Goal: Information Seeking & Learning: Learn about a topic

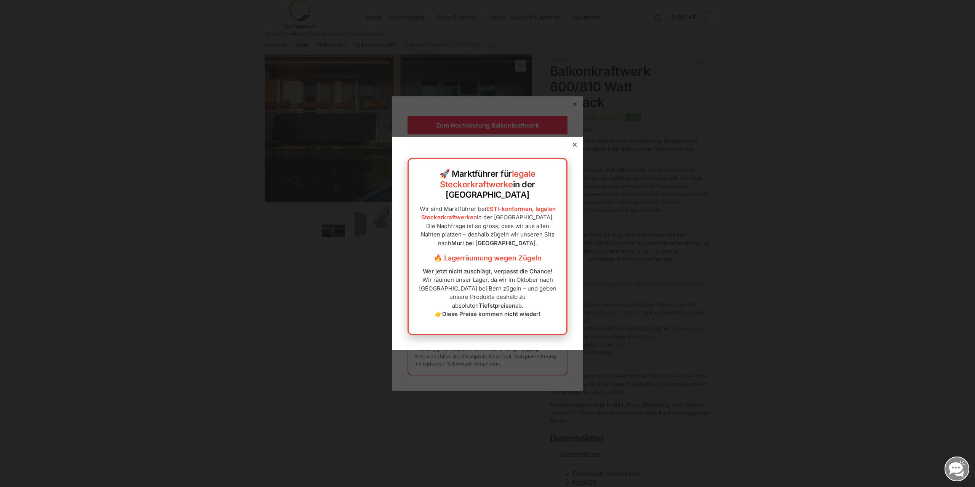
click at [574, 147] on icon at bounding box center [575, 145] width 4 height 4
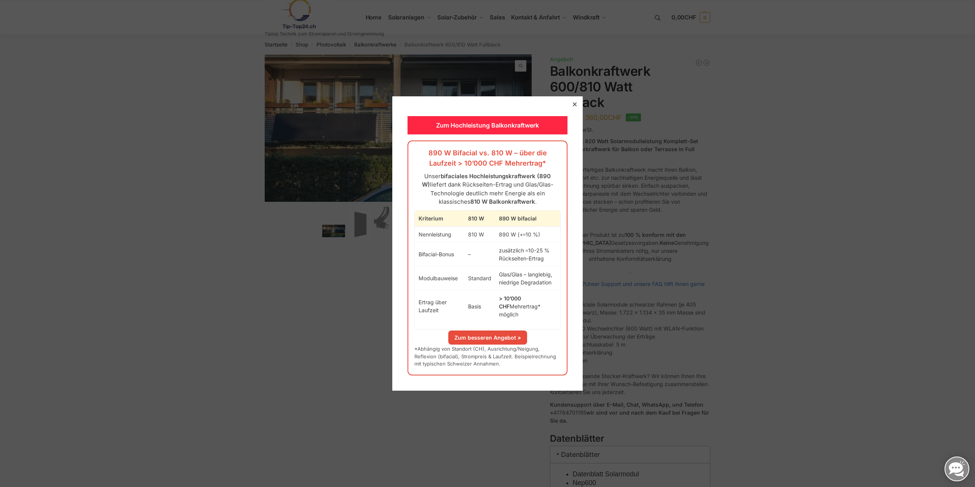
click at [575, 106] on icon at bounding box center [575, 104] width 4 height 4
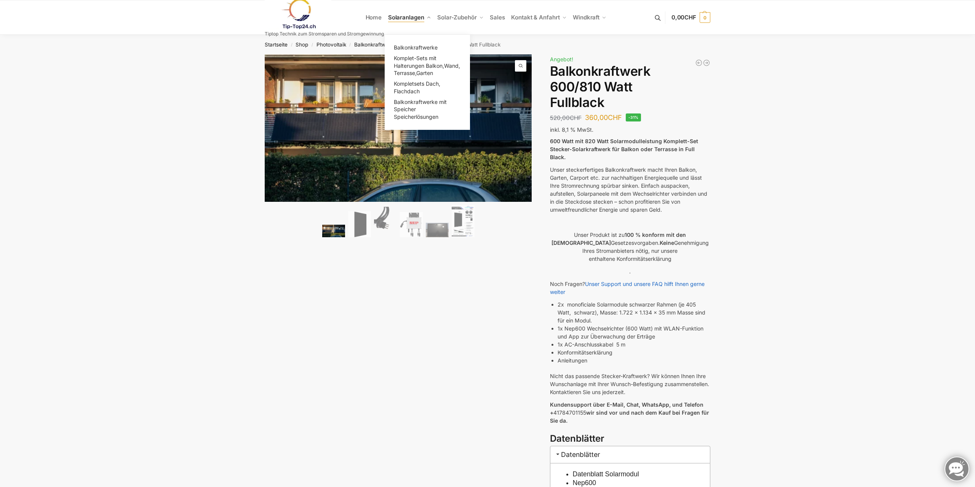
click at [403, 18] on span "Solaranlagen" at bounding box center [406, 17] width 36 height 7
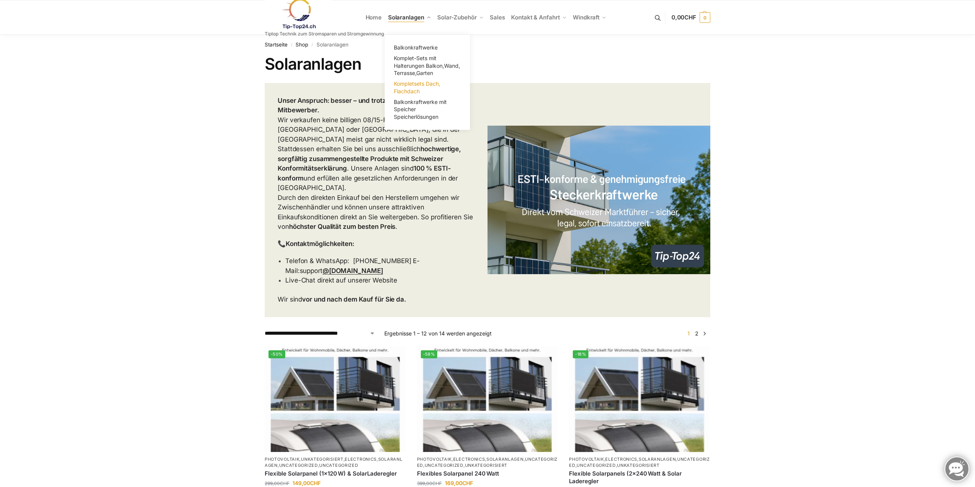
click at [409, 85] on span "Kompletsets Dach, Flachdach" at bounding box center [417, 87] width 46 height 14
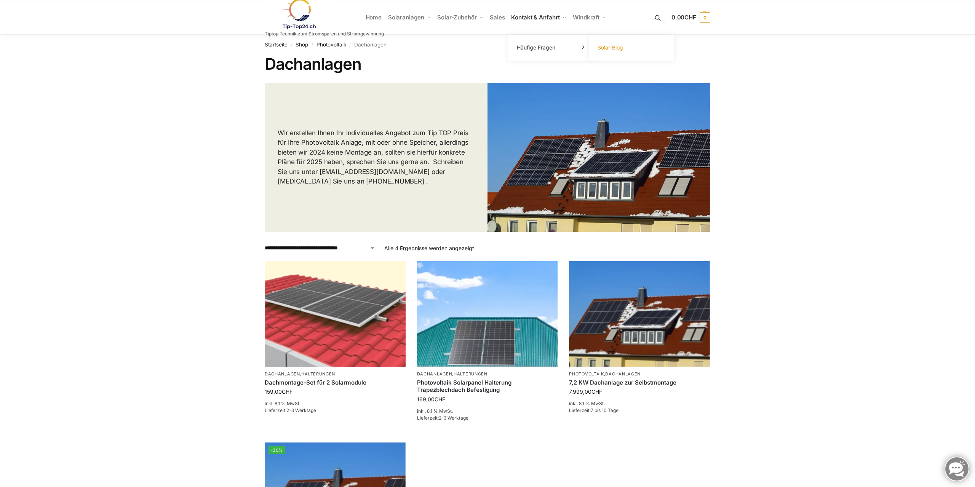
click at [615, 47] on span "Solar-Blog" at bounding box center [610, 47] width 26 height 6
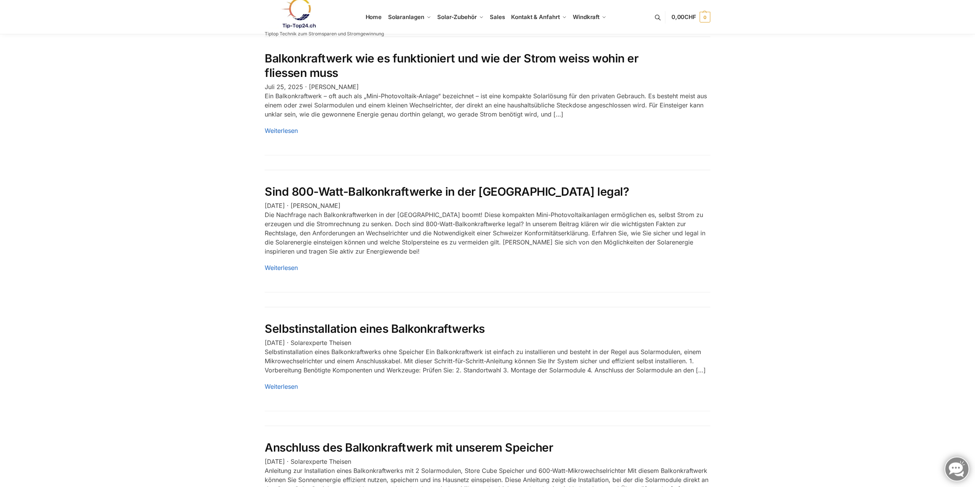
scroll to position [699, 0]
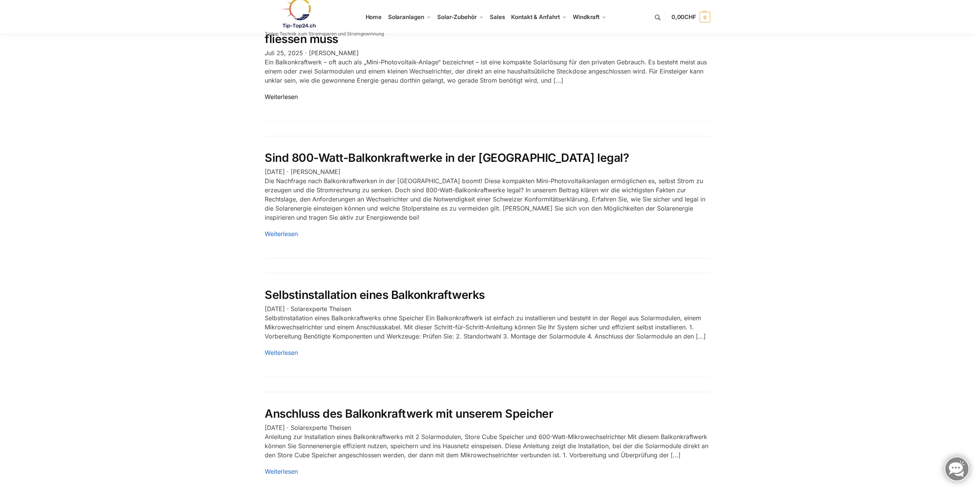
click at [288, 93] on link "Weiterlesen" at bounding box center [281, 97] width 33 height 8
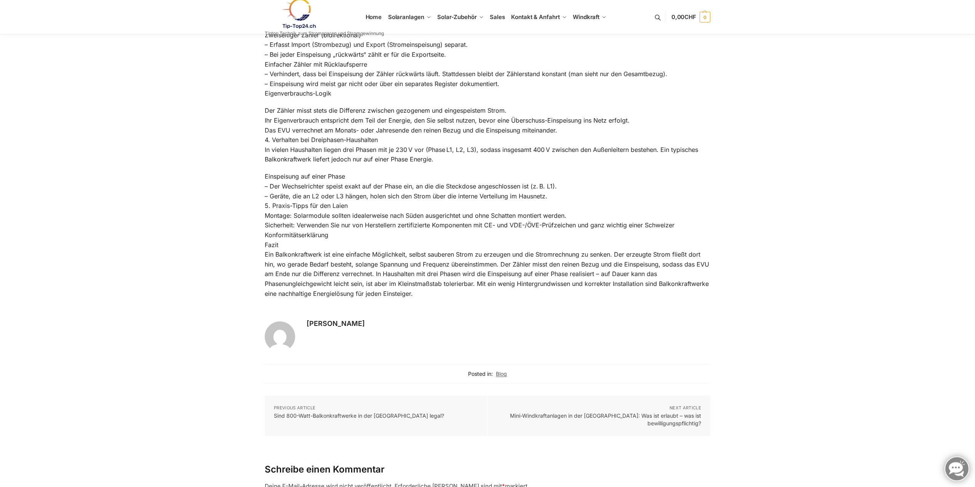
scroll to position [699, 0]
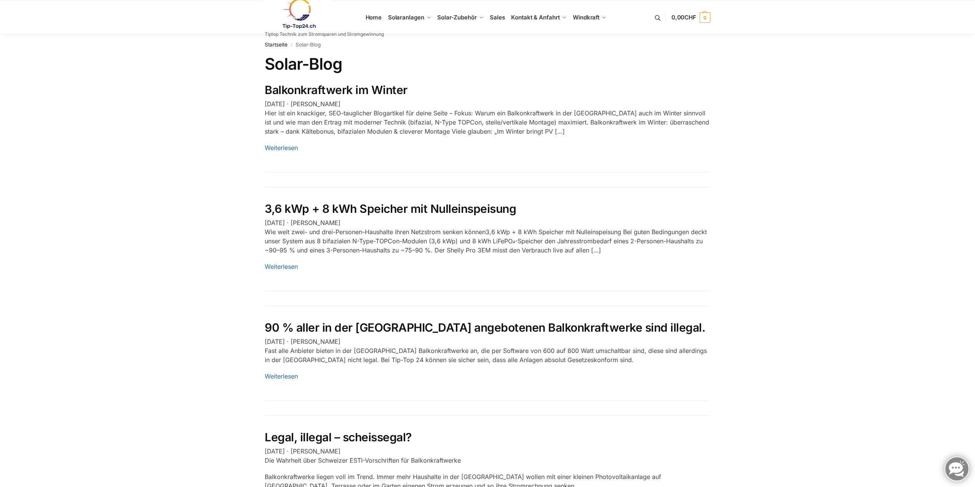
scroll to position [699, 0]
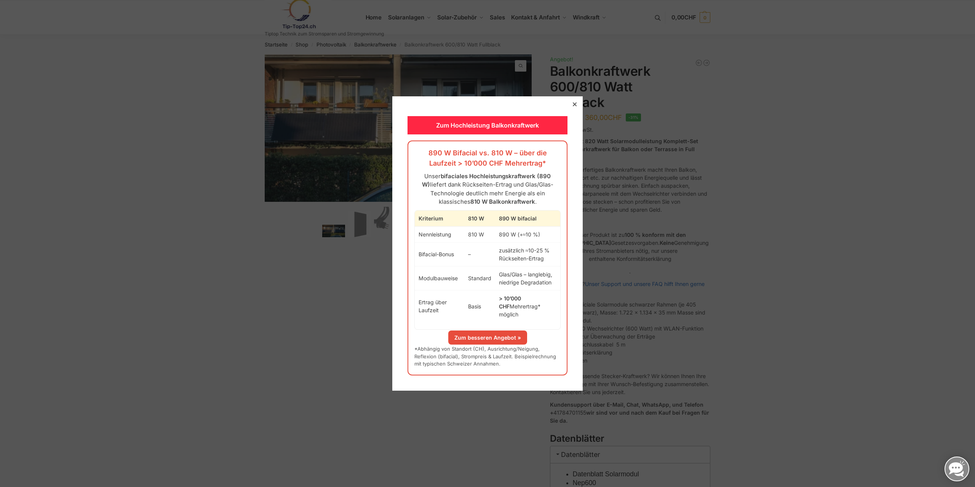
click at [493, 335] on link "Zum besseren Angebot »" at bounding box center [487, 338] width 79 height 14
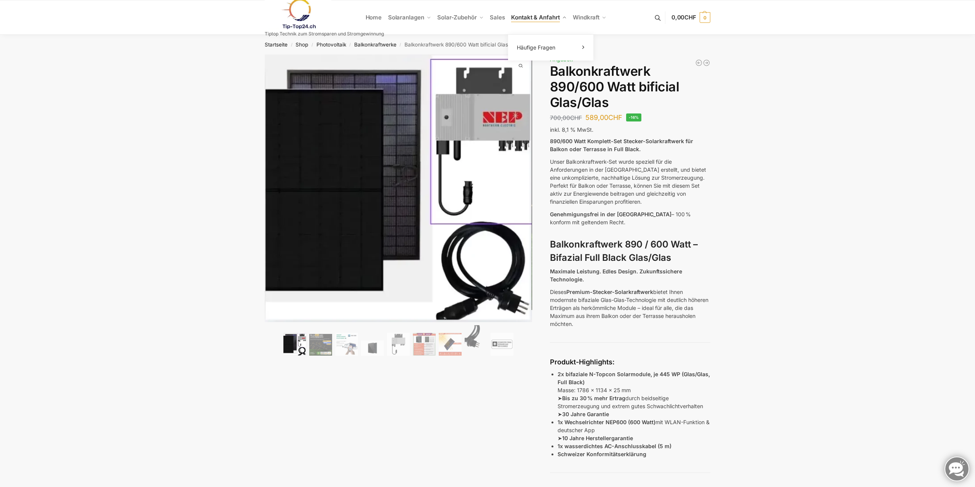
click at [529, 18] on span "Kontakt & Anfahrt" at bounding box center [535, 17] width 48 height 7
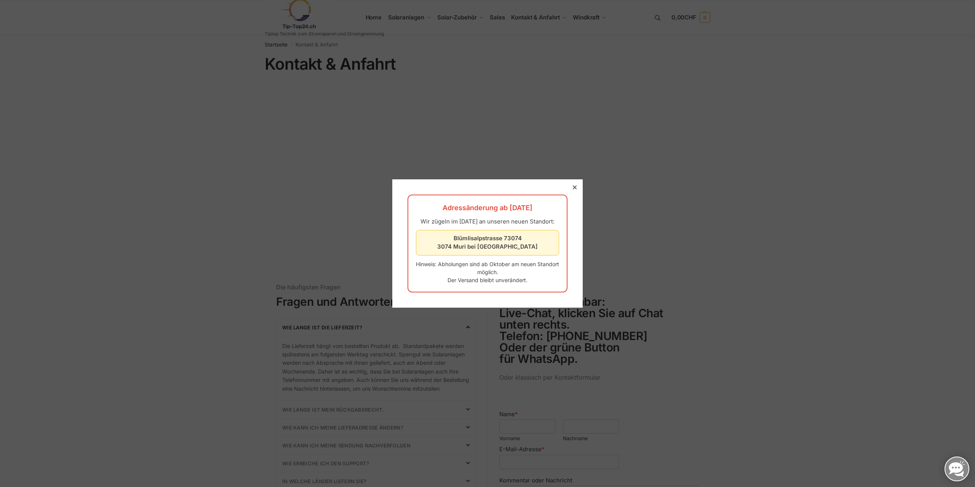
click at [575, 184] on div at bounding box center [574, 187] width 7 height 7
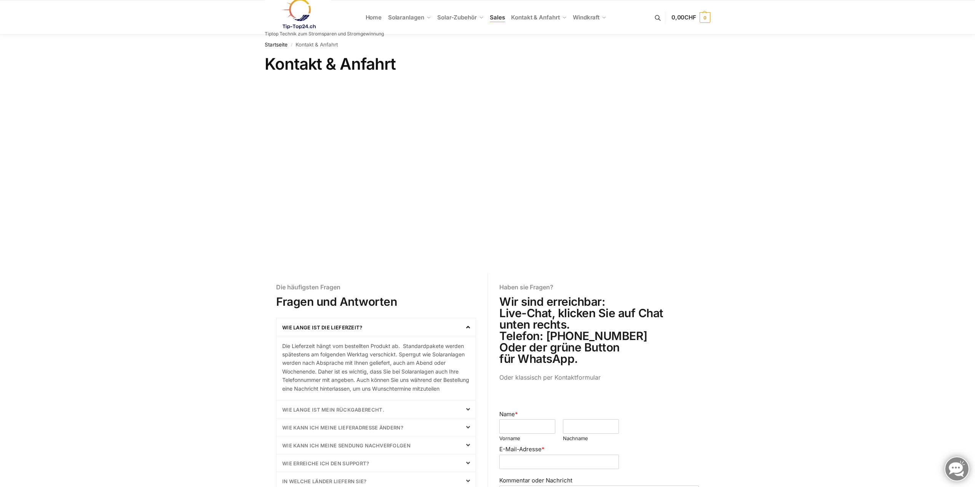
click at [500, 18] on span "Sales" at bounding box center [497, 17] width 15 height 7
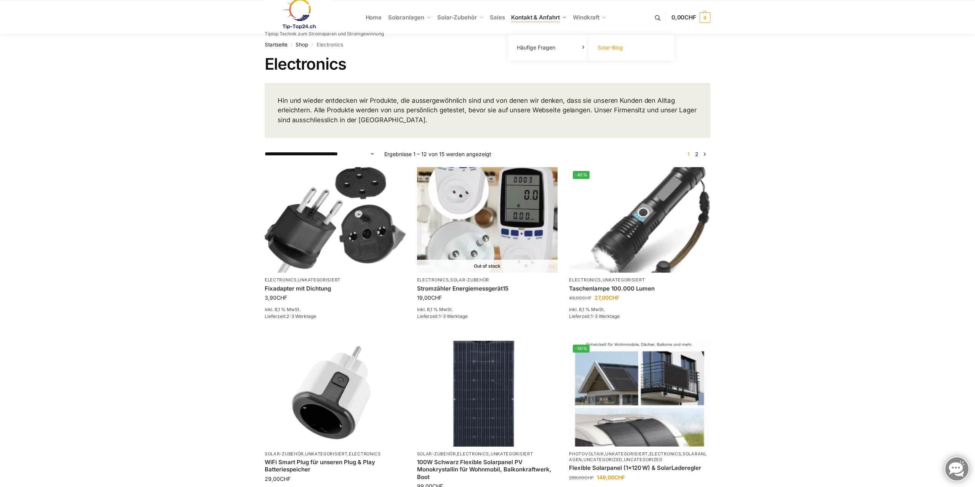
click at [613, 46] on span "Solar-Blog" at bounding box center [610, 47] width 26 height 6
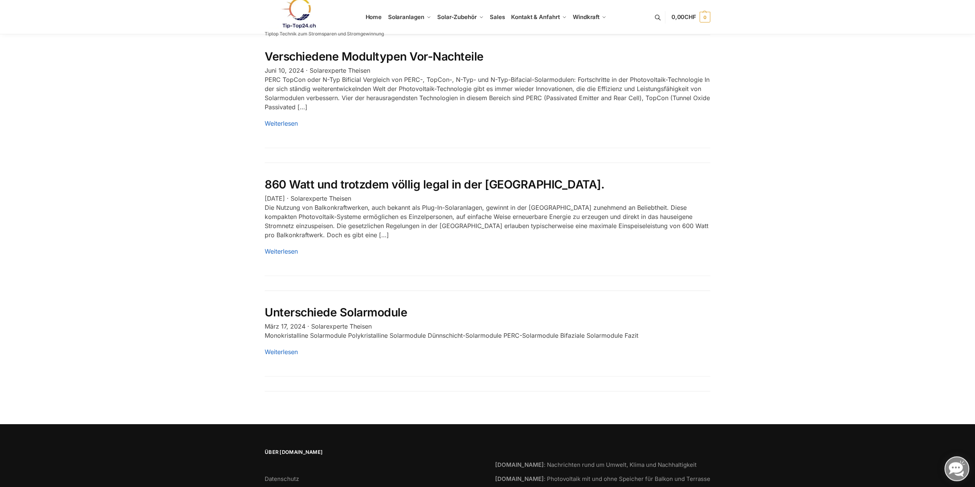
scroll to position [1204, 0]
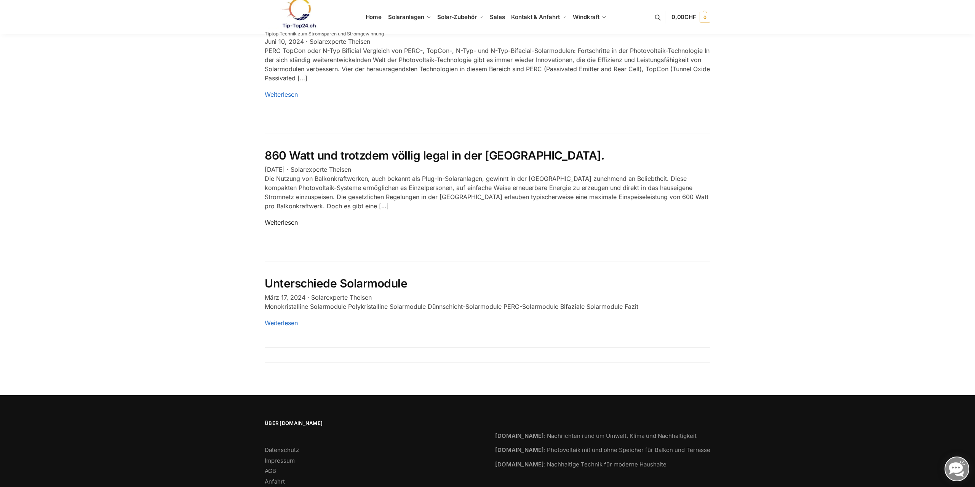
click at [283, 219] on link "Weiterlesen" at bounding box center [281, 223] width 33 height 8
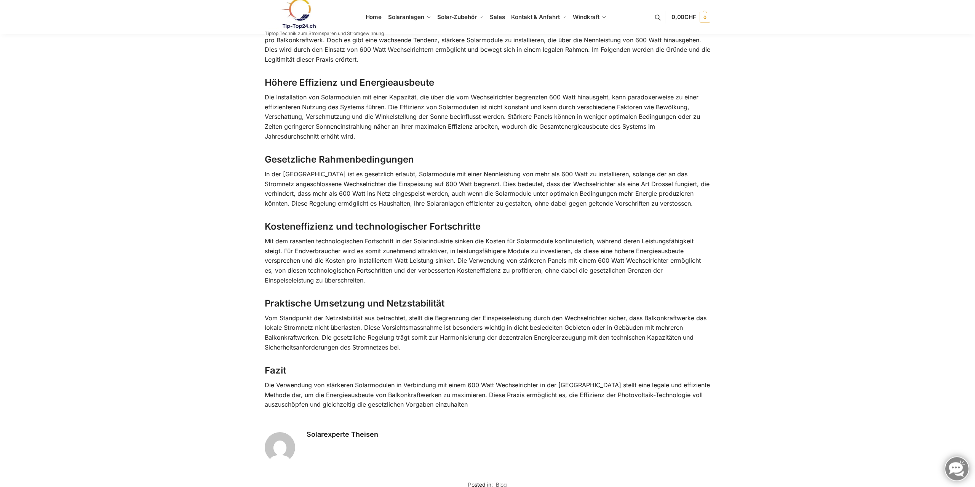
scroll to position [265, 0]
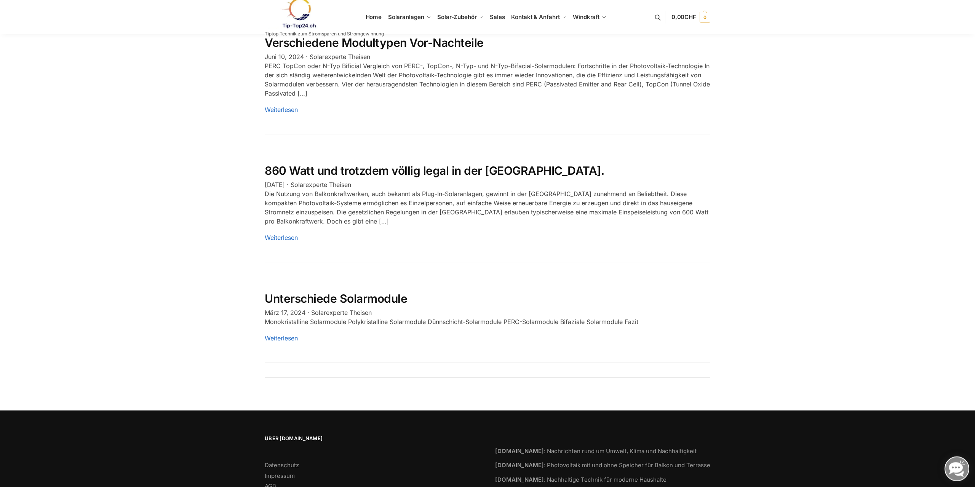
scroll to position [1204, 0]
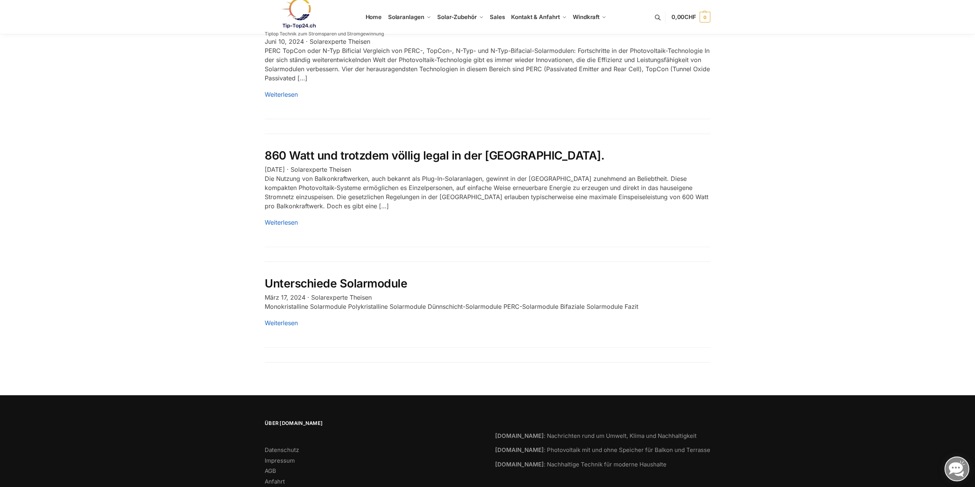
click at [358, 276] on link "Unterschiede Solarmodule" at bounding box center [336, 283] width 142 height 14
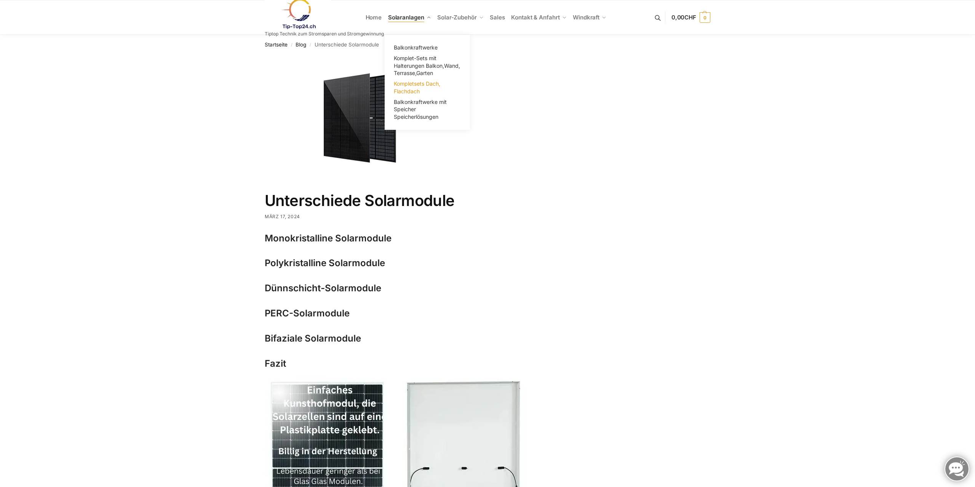
click at [412, 88] on link "Kompletsets Dach, Flachdach" at bounding box center [427, 87] width 76 height 18
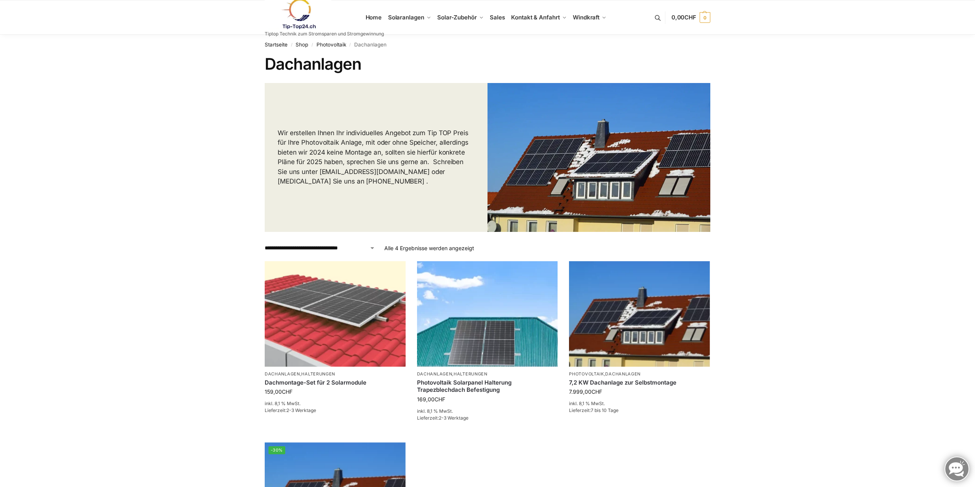
click at [371, 17] on link at bounding box center [324, 13] width 119 height 31
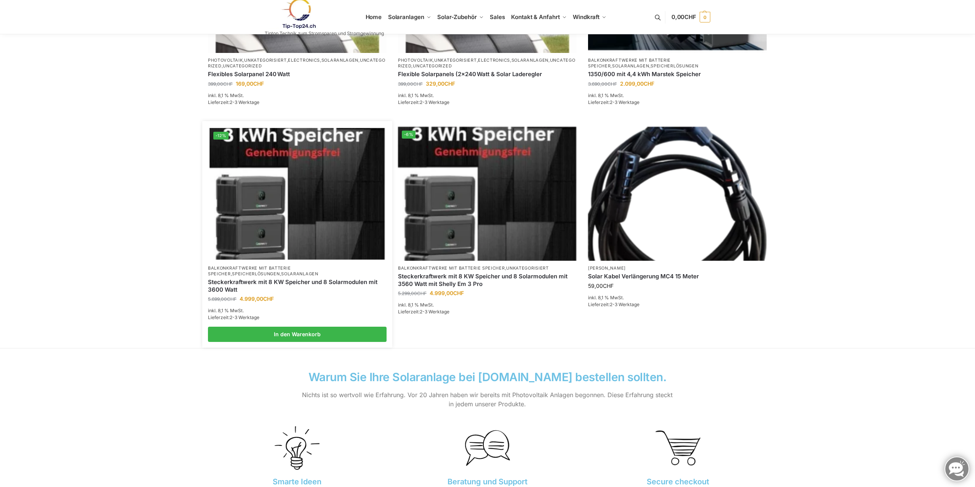
scroll to position [427, 0]
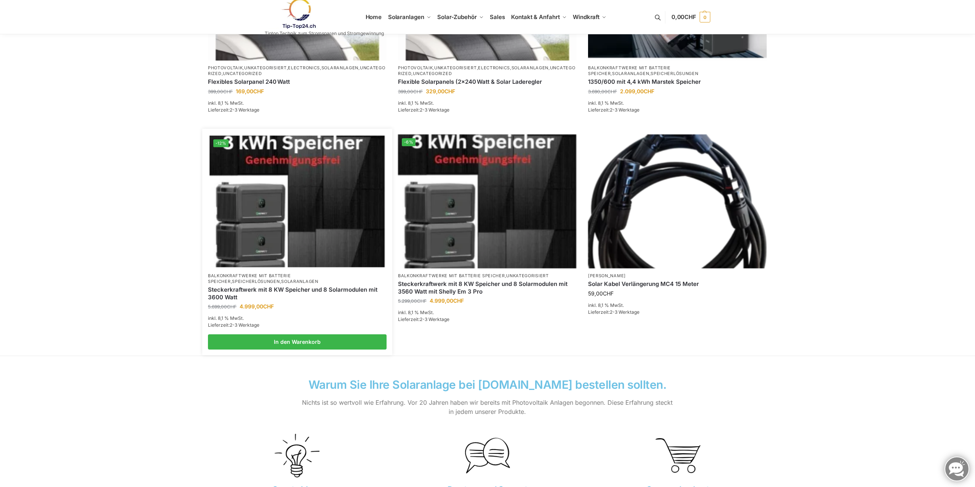
click at [270, 199] on img at bounding box center [296, 201] width 175 height 131
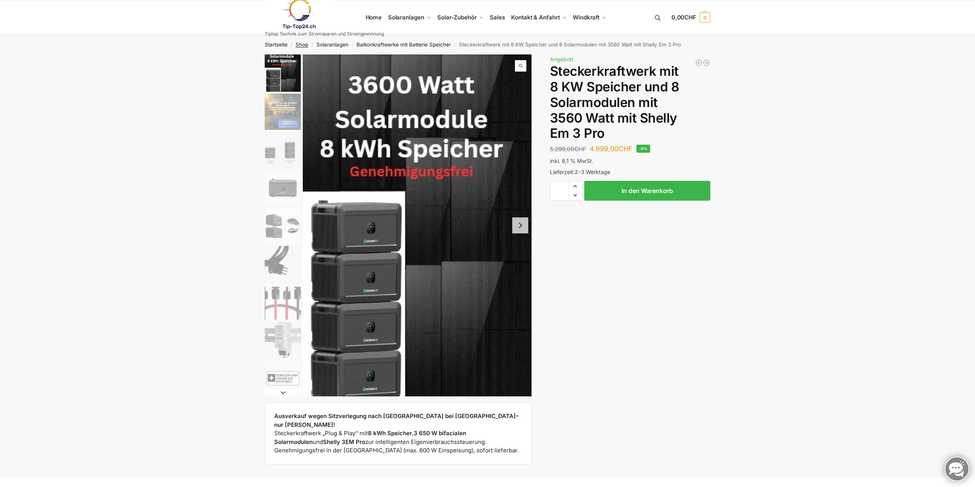
click at [304, 46] on link "Shop" at bounding box center [301, 45] width 13 height 6
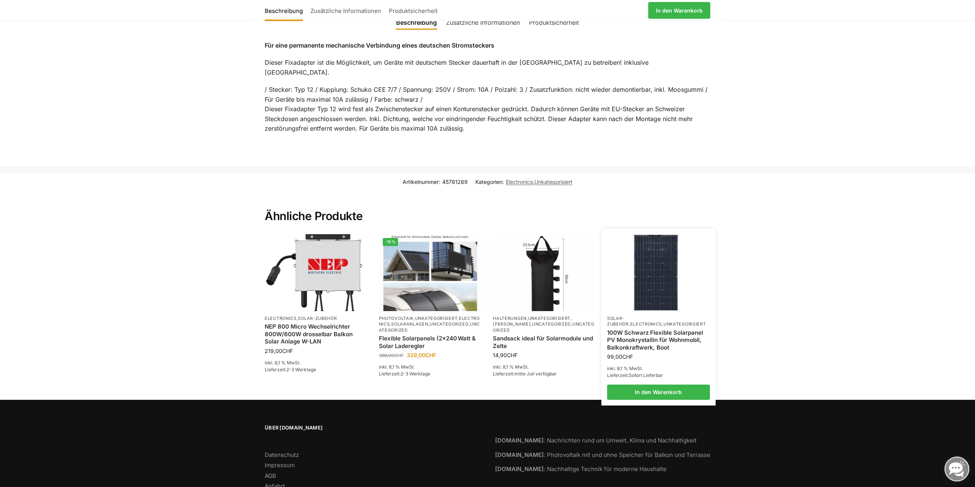
scroll to position [350, 0]
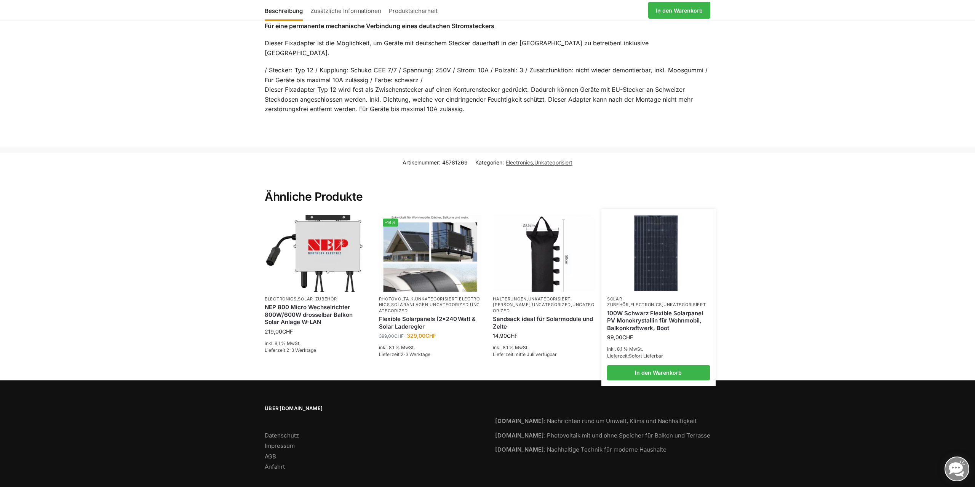
click at [667, 248] on img at bounding box center [658, 254] width 101 height 76
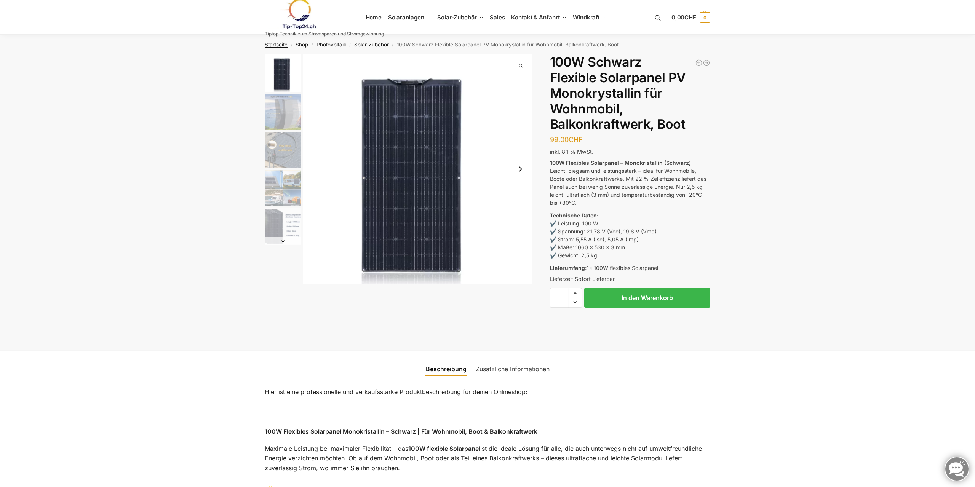
click at [273, 43] on link "Startseite" at bounding box center [276, 45] width 23 height 6
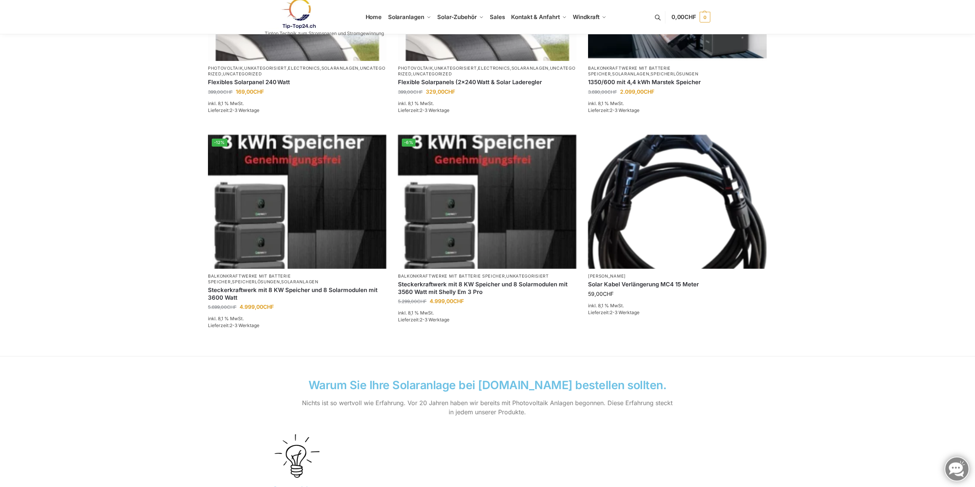
scroll to position [427, 0]
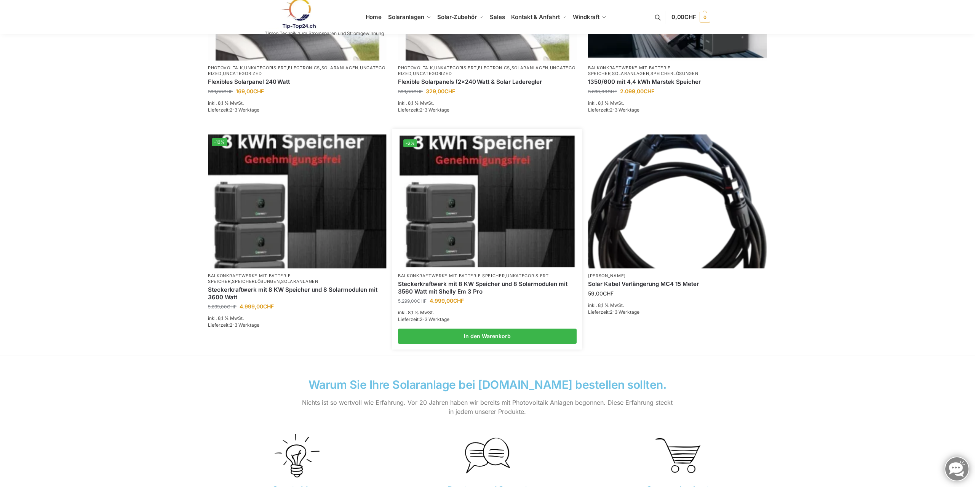
click at [442, 291] on link "Steckerkraftwerk mit 8 KW Speicher und 8 Solarmodulen mit 3560 Watt mit Shelly …" at bounding box center [487, 287] width 179 height 15
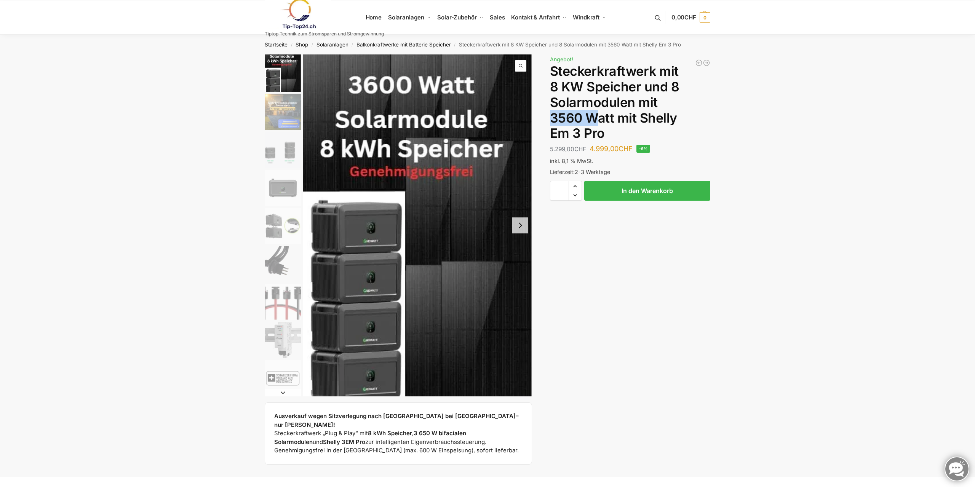
drag, startPoint x: 551, startPoint y: 118, endPoint x: 601, endPoint y: 115, distance: 50.0
click at [601, 115] on h1 "Steckerkraftwerk mit 8 KW Speicher und 8 Solarmodulen mit 3560 Watt mit Shelly …" at bounding box center [630, 103] width 160 height 78
drag, startPoint x: 602, startPoint y: 136, endPoint x: 641, endPoint y: 115, distance: 44.8
click at [641, 115] on h1 "Steckerkraftwerk mit 8 KW Speicher und 8 Solarmodulen mit 3560 Watt mit Shelly …" at bounding box center [630, 103] width 160 height 78
copy h1 "Shelly Em 3 Pro"
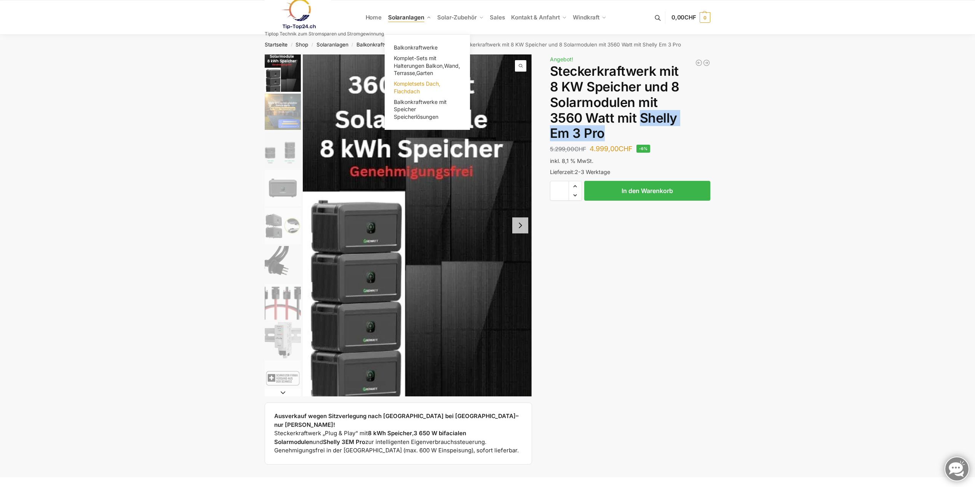
click at [408, 86] on span "Kompletsets Dach, Flachdach" at bounding box center [417, 87] width 46 height 14
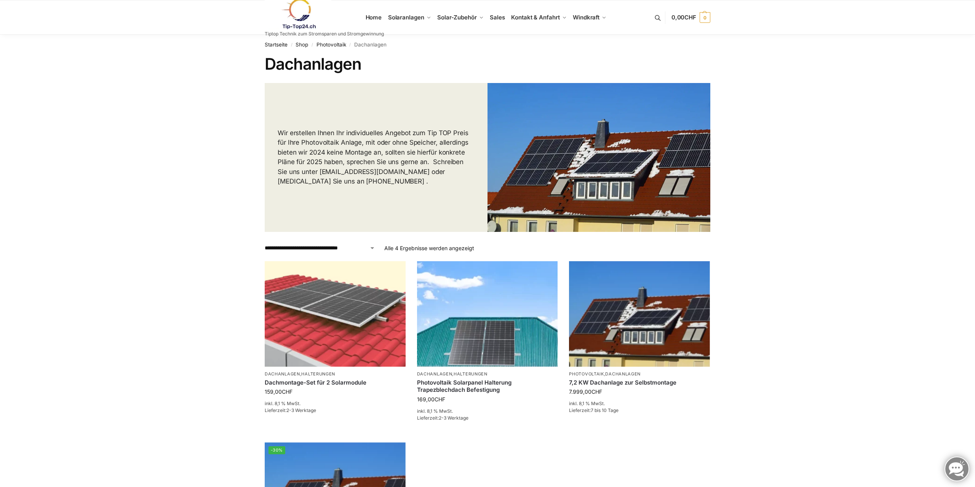
click at [375, 17] on link at bounding box center [324, 13] width 119 height 31
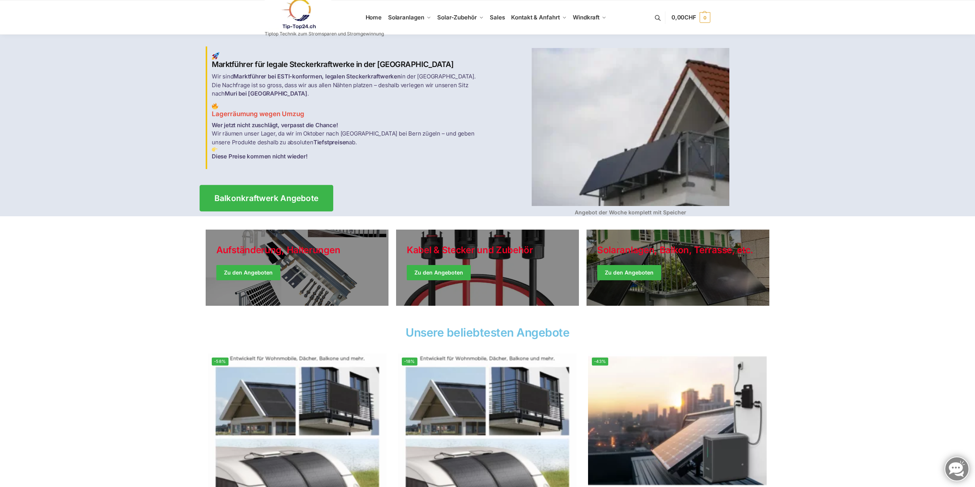
click at [267, 195] on span "Balkonkraftwerk Angebote" at bounding box center [266, 198] width 104 height 8
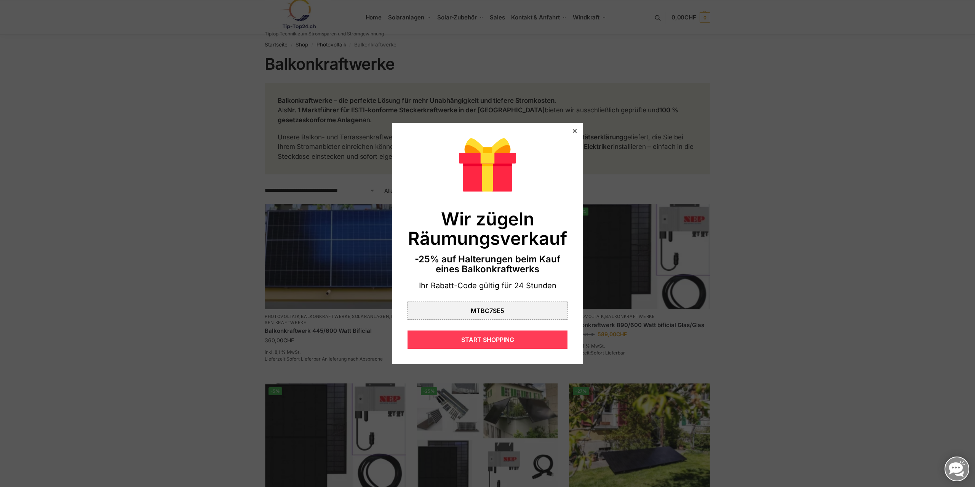
click at [491, 339] on div "START SHOPPING" at bounding box center [487, 340] width 160 height 18
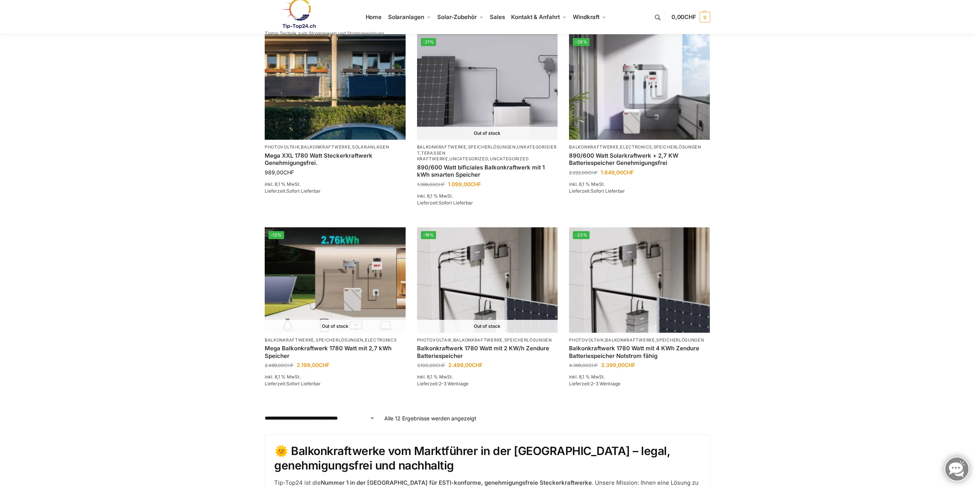
scroll to position [544, 0]
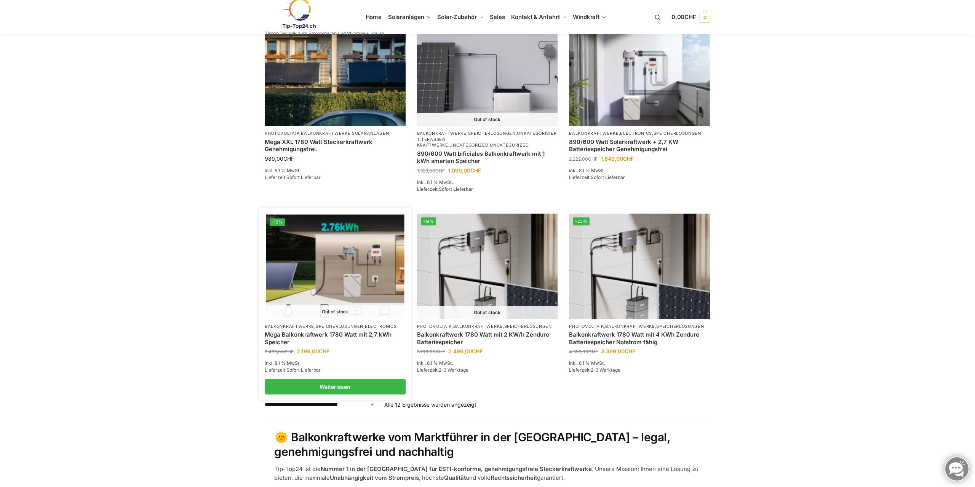
click at [316, 333] on link "Mega Balkonkraftwerk 1780 Watt mit 2,7 kWh Speicher" at bounding box center [335, 338] width 141 height 15
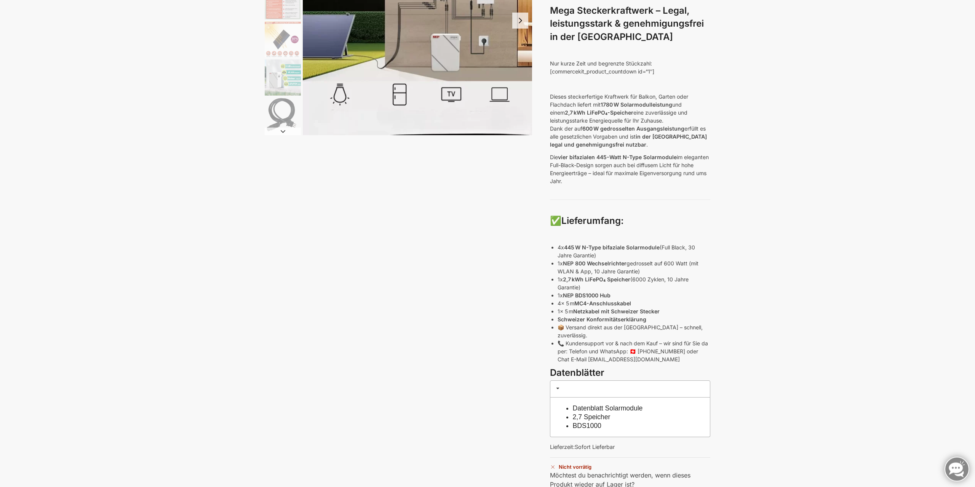
scroll to position [194, 0]
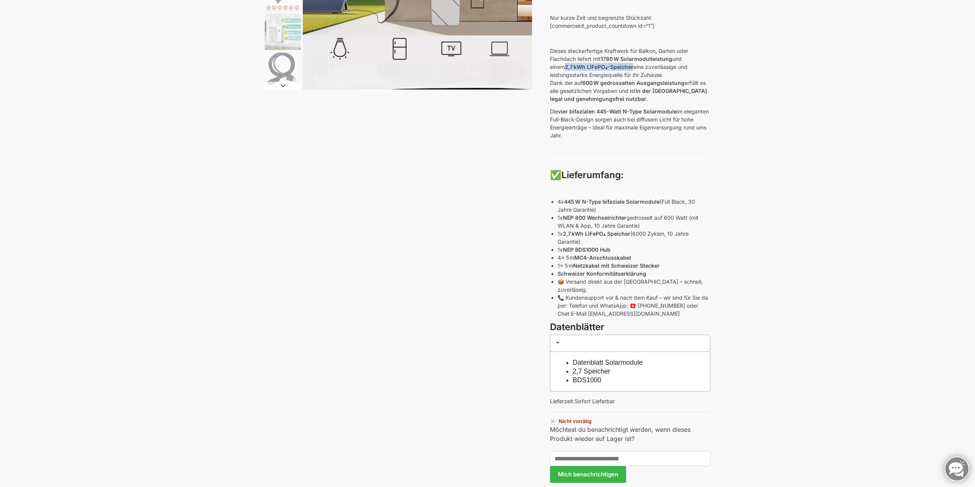
drag, startPoint x: 550, startPoint y: 51, endPoint x: 618, endPoint y: 50, distance: 67.4
click at [618, 50] on p "Dieses steckerfertige Kraftwerk für Balkon, Garten oder Flachdach liefert mit 1…" at bounding box center [630, 75] width 160 height 56
copy strong "2,7 kWh LiFePO₄-Speicher"
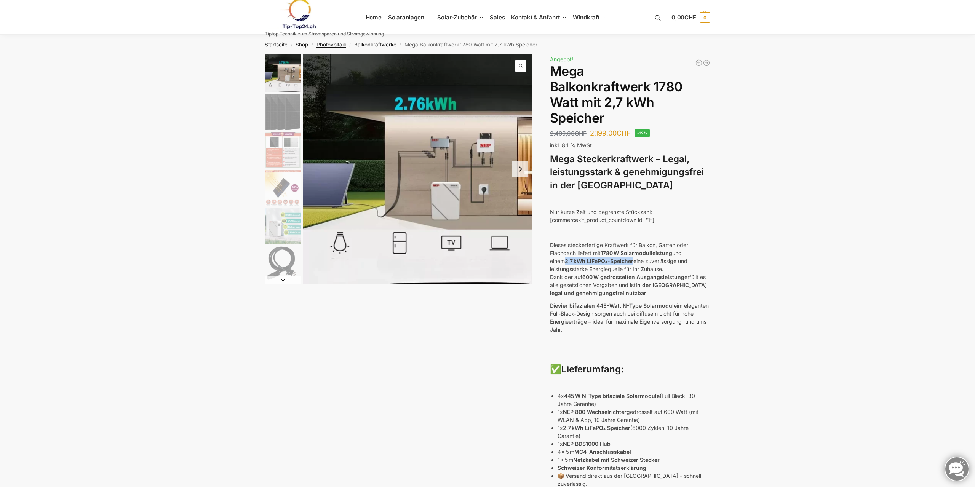
click at [329, 44] on link "Photovoltaik" at bounding box center [331, 45] width 30 height 6
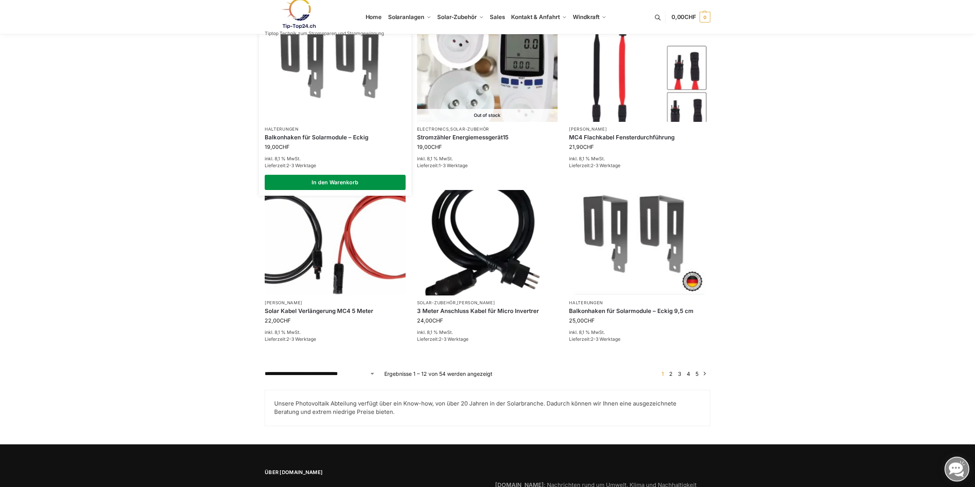
scroll to position [691, 0]
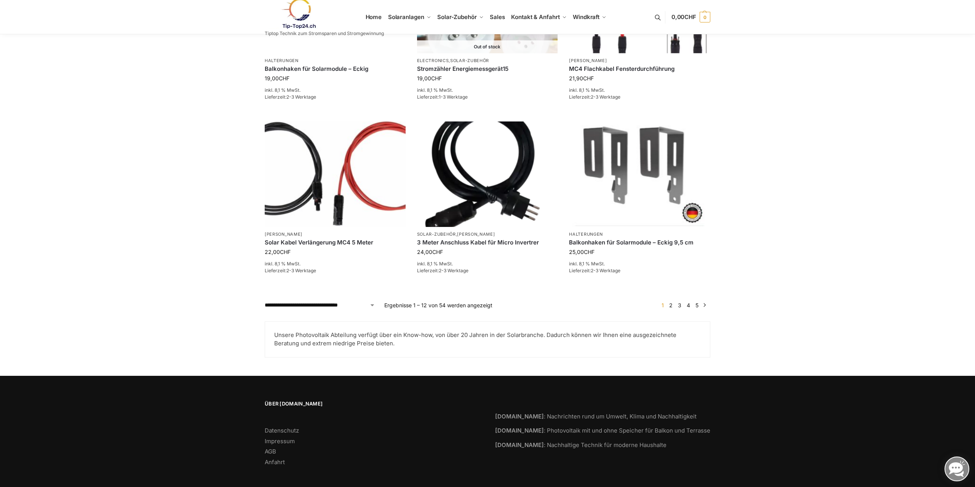
click at [672, 302] on link "2" at bounding box center [670, 305] width 7 height 6
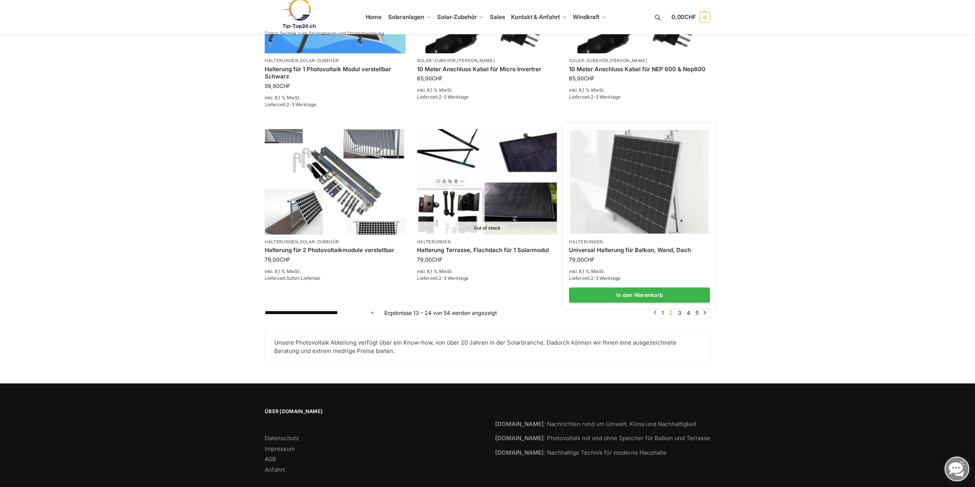
scroll to position [699, 0]
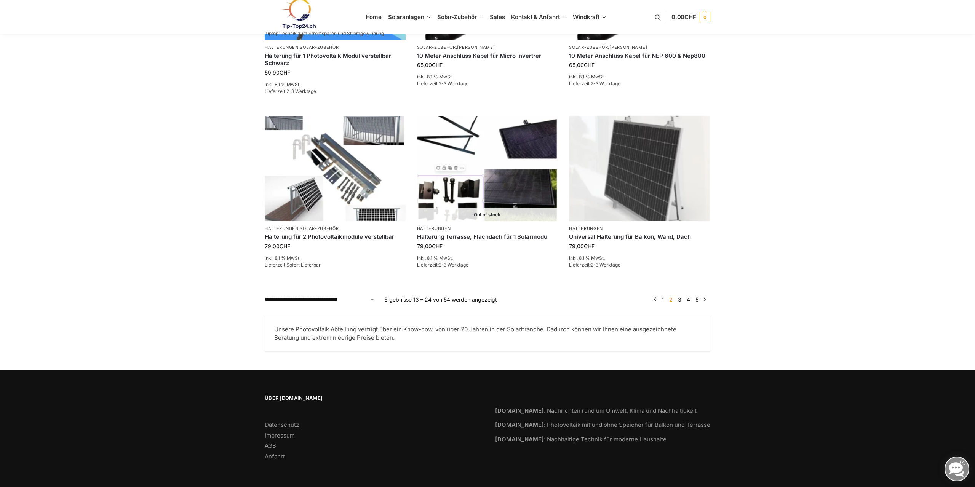
click at [679, 299] on link "3" at bounding box center [679, 299] width 7 height 6
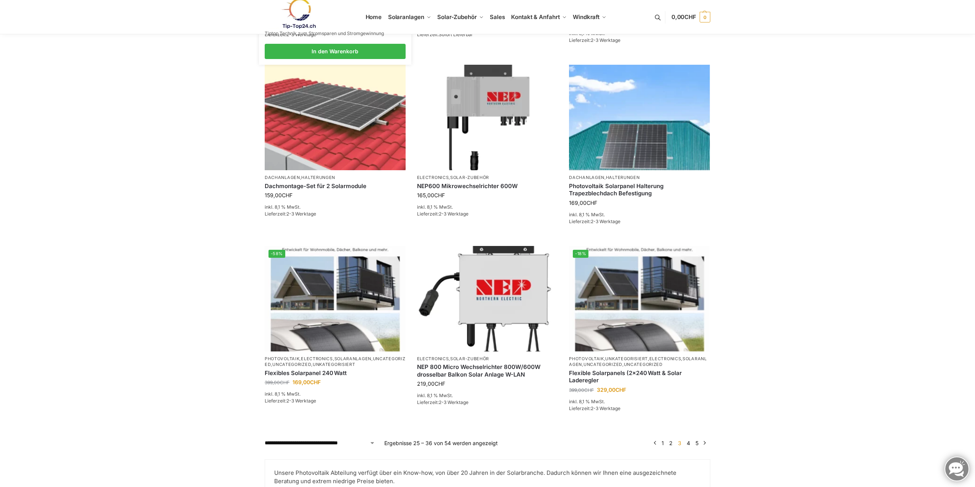
scroll to position [726, 0]
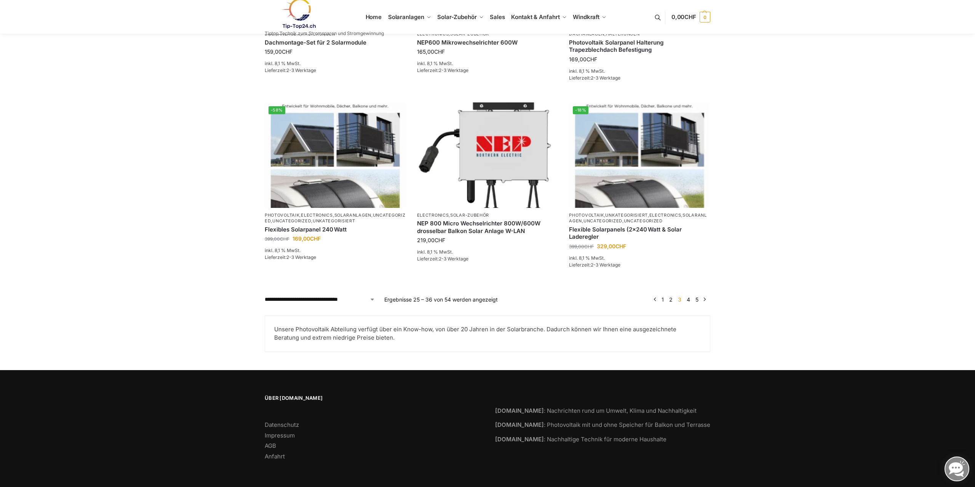
click at [689, 300] on link "4" at bounding box center [688, 299] width 7 height 6
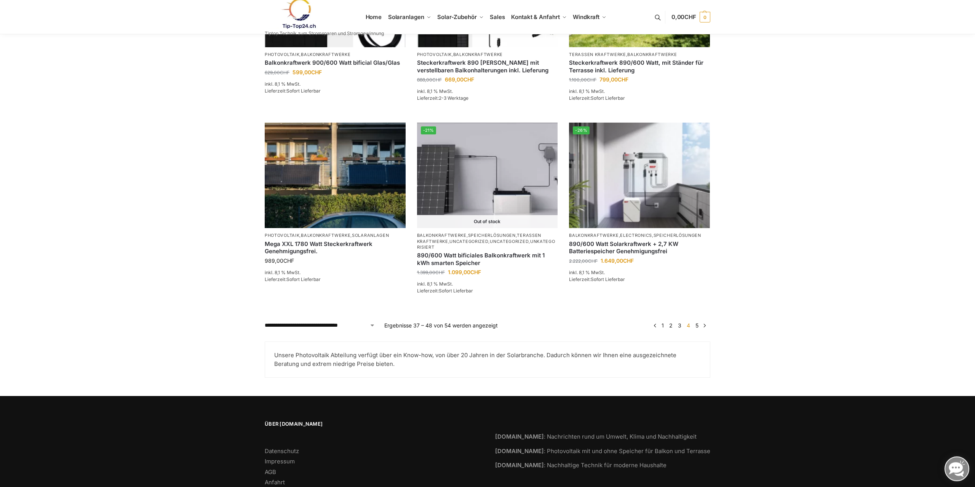
scroll to position [723, 0]
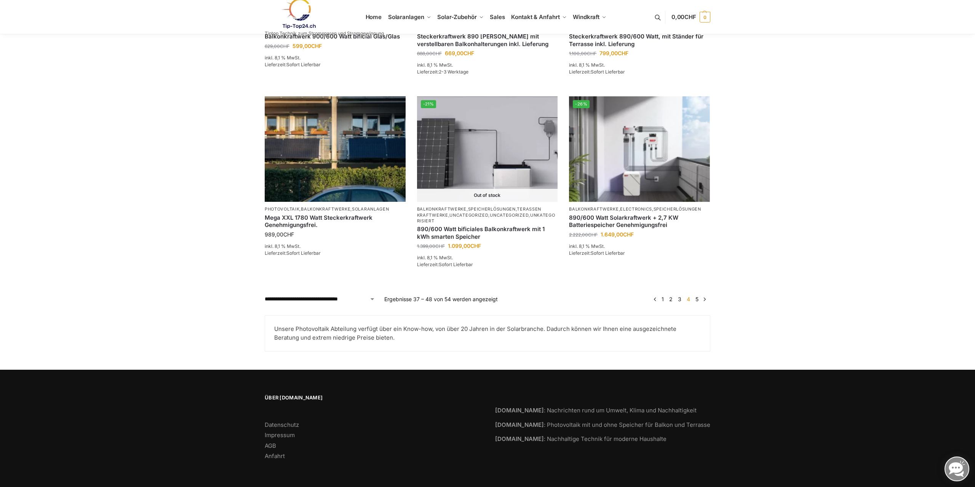
click at [697, 299] on link "5" at bounding box center [696, 299] width 7 height 6
